Goal: Information Seeking & Learning: Learn about a topic

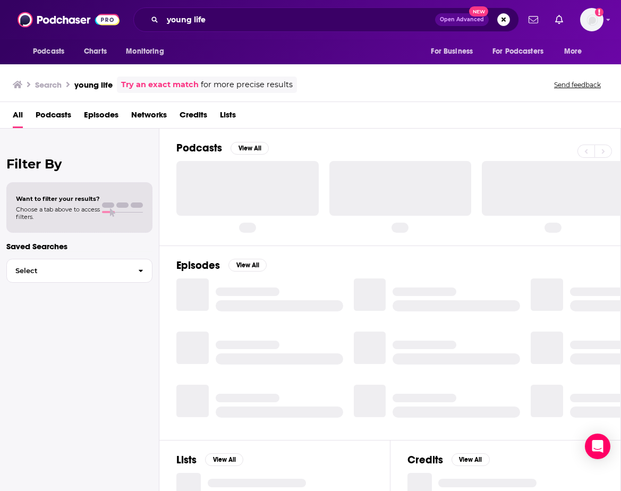
click at [46, 111] on span "Podcasts" at bounding box center [54, 117] width 36 height 22
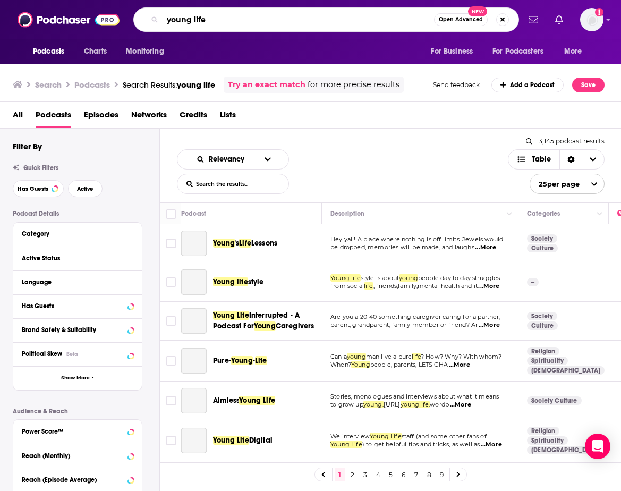
click at [238, 21] on input "young life" at bounding box center [297, 19] width 271 height 17
drag, startPoint x: 238, startPoint y: 21, endPoint x: 161, endPoint y: 21, distance: 77.5
click at [161, 21] on div "young life Open Advanced New" at bounding box center [325, 19] width 385 height 24
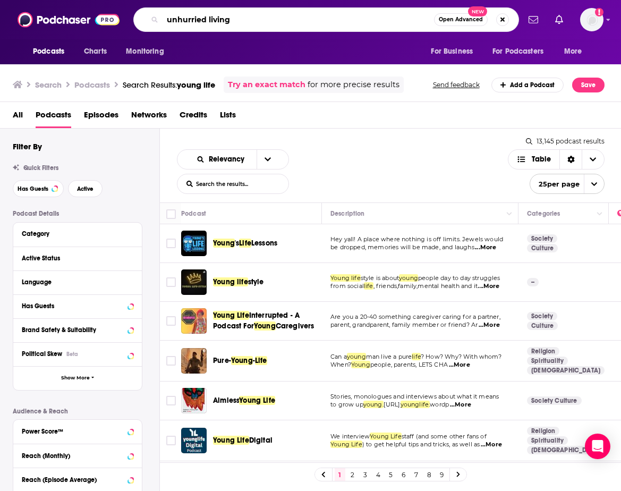
type input "unhurried living"
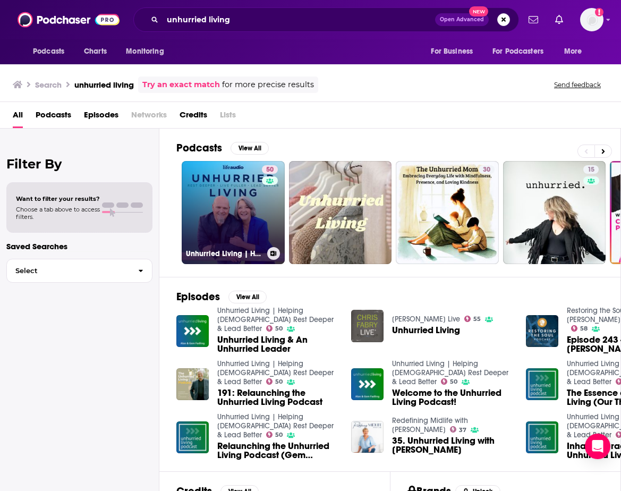
click at [229, 207] on link "50 Unhurried Living | Helping [DEMOGRAPHIC_DATA] Rest Deeper & Lead Better" at bounding box center [233, 212] width 103 height 103
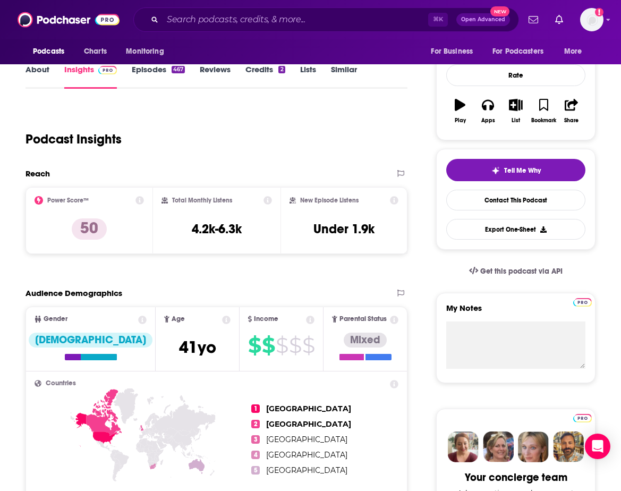
scroll to position [80, 0]
